Goal: Task Accomplishment & Management: Use online tool/utility

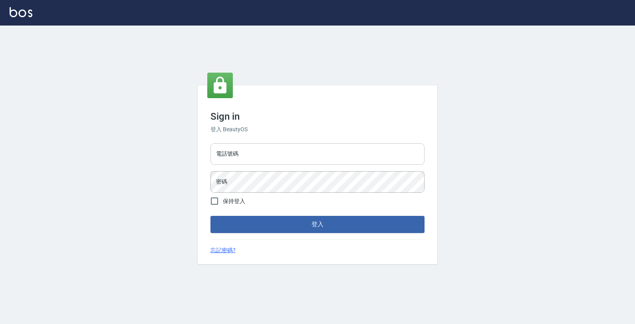
click at [270, 154] on input "電話號碼" at bounding box center [317, 154] width 214 height 22
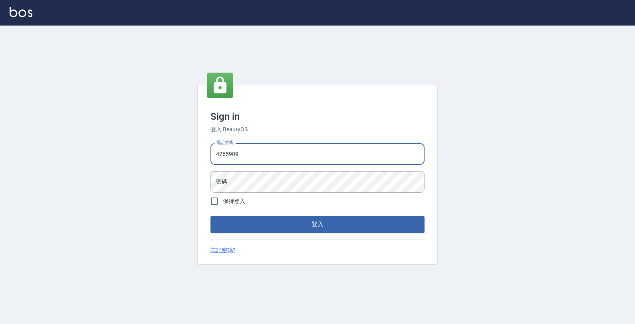
type input "4265909"
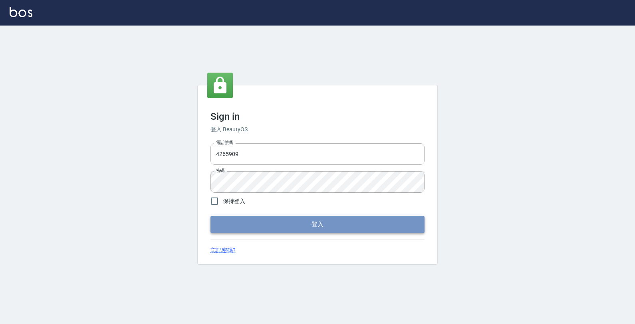
click at [287, 226] on button "登入" at bounding box center [317, 224] width 214 height 17
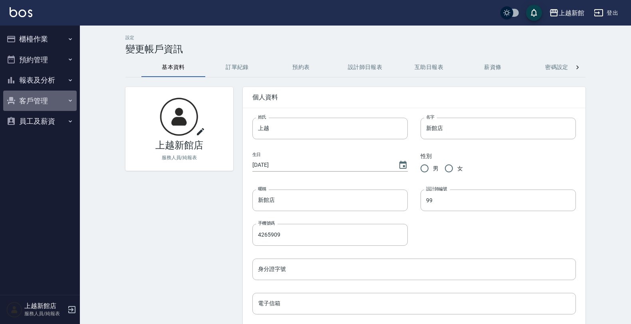
click at [35, 98] on button "客戶管理" at bounding box center [39, 101] width 73 height 21
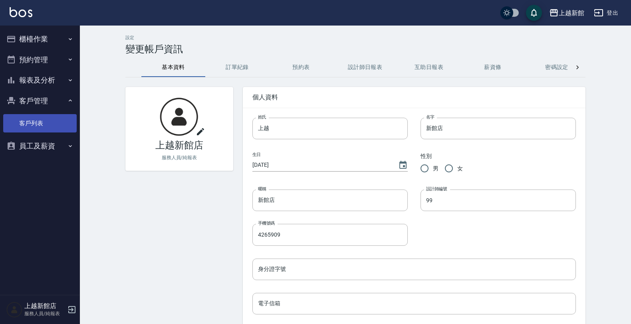
click at [36, 114] on link "客戶列表" at bounding box center [39, 123] width 73 height 18
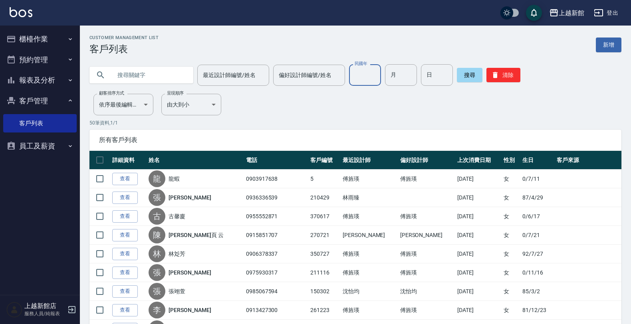
click at [366, 80] on input "民國年" at bounding box center [365, 75] width 32 height 22
drag, startPoint x: 400, startPoint y: 68, endPoint x: 398, endPoint y: 74, distance: 6.2
click at [398, 74] on input "月" at bounding box center [401, 75] width 32 height 22
type input "11"
click at [421, 72] on input "日" at bounding box center [437, 75] width 32 height 22
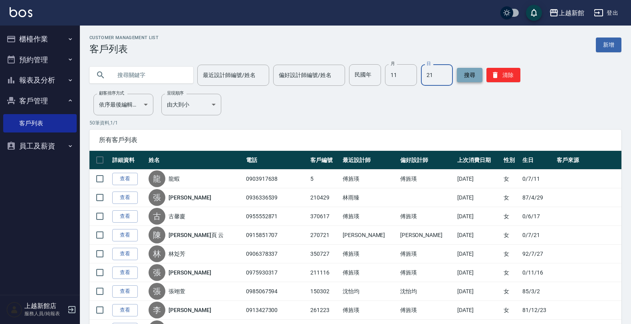
type input "21"
click at [457, 75] on button "搜尋" at bounding box center [470, 75] width 26 height 14
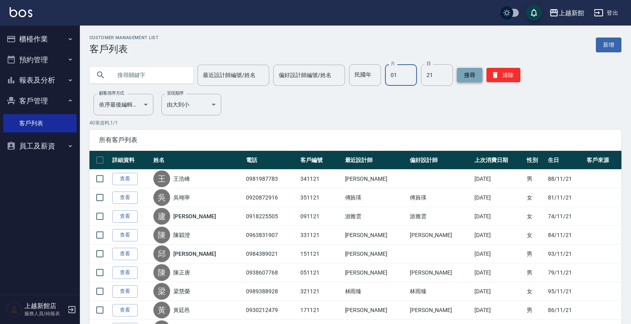
type input "01"
click at [457, 75] on button "搜尋" at bounding box center [470, 75] width 26 height 14
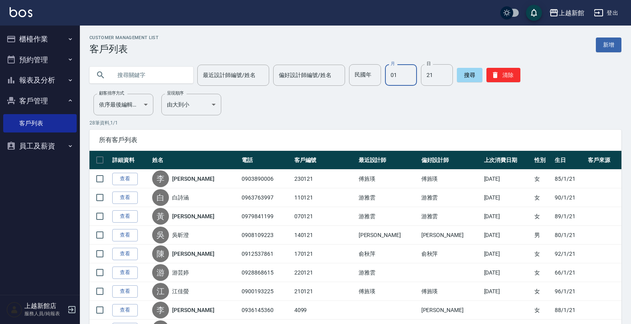
click at [402, 78] on input "01" at bounding box center [401, 75] width 32 height 22
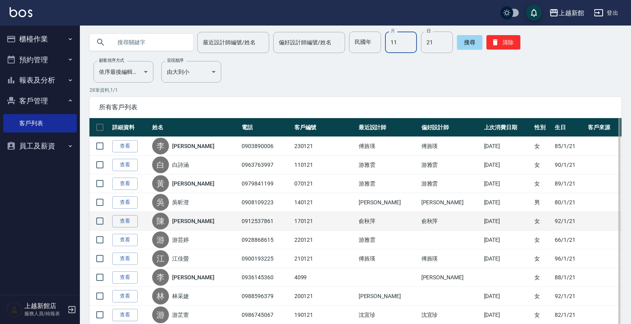
scroll to position [50, 0]
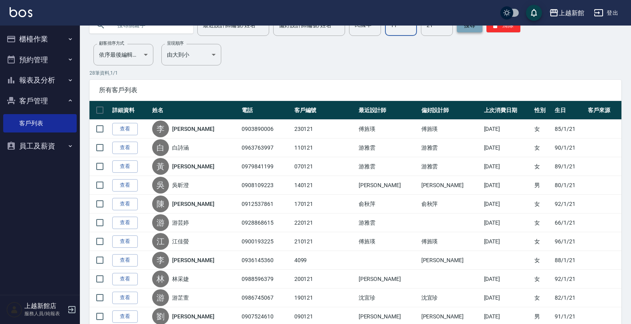
type input "11"
click at [458, 29] on button "搜尋" at bounding box center [470, 25] width 26 height 14
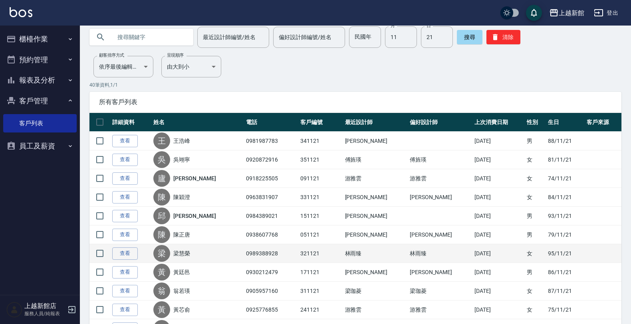
scroll to position [0, 0]
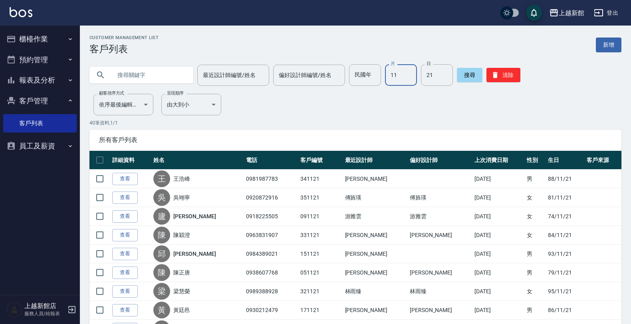
click at [391, 77] on input "11" at bounding box center [401, 75] width 32 height 22
drag, startPoint x: 111, startPoint y: 68, endPoint x: 121, endPoint y: 87, distance: 21.1
click at [112, 72] on input "text" at bounding box center [149, 75] width 75 height 22
type input "邱"
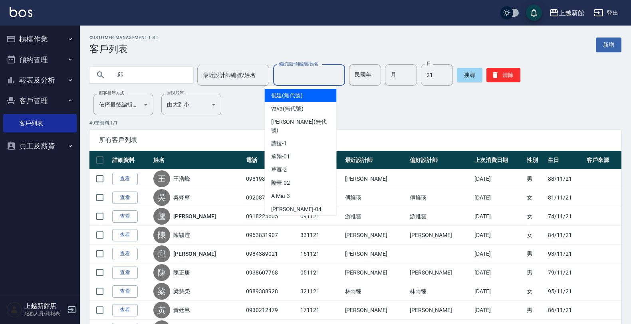
click at [285, 76] on input "偏好設計師編號/姓名" at bounding box center [309, 75] width 65 height 14
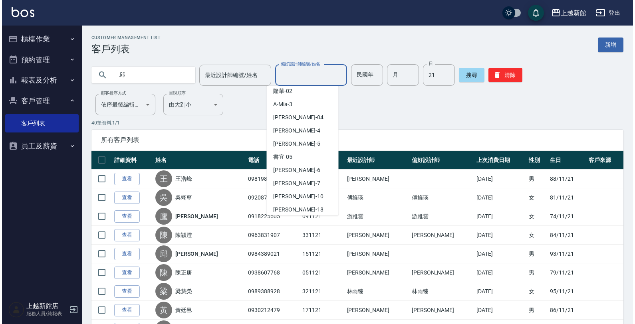
scroll to position [106, 0]
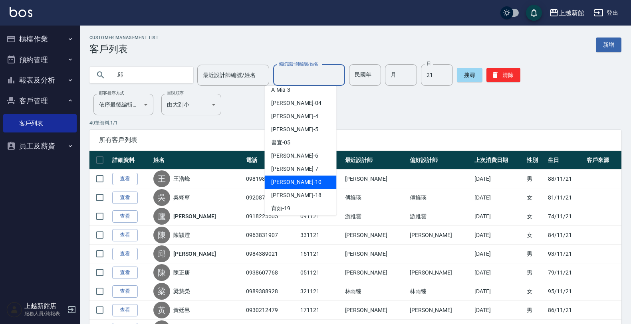
click at [291, 176] on div "[DEMOGRAPHIC_DATA] -10" at bounding box center [301, 182] width 72 height 13
type input "瑪沙-10"
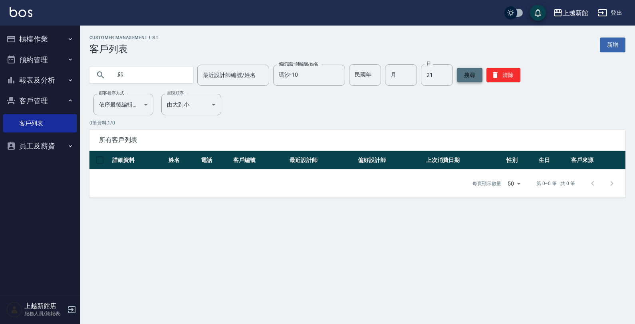
click at [465, 76] on button "搜尋" at bounding box center [470, 75] width 26 height 14
